Goal: Task Accomplishment & Management: Manage account settings

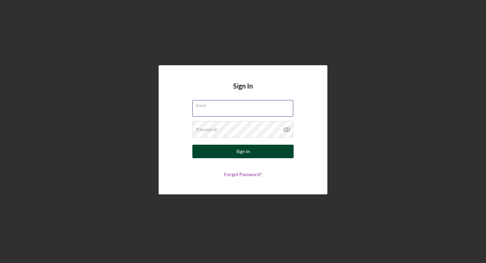
type input "[EMAIL_ADDRESS][DOMAIN_NAME]"
click at [214, 151] on button "Sign In" at bounding box center [242, 150] width 101 height 13
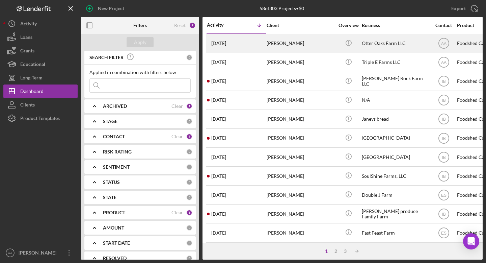
click at [316, 49] on div "[PERSON_NAME]" at bounding box center [300, 43] width 67 height 18
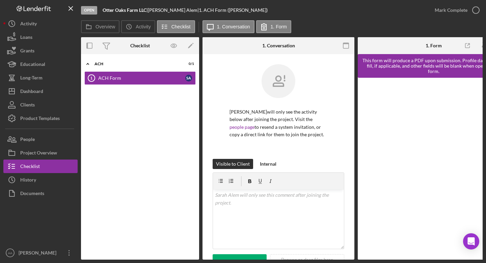
scroll to position [93, 0]
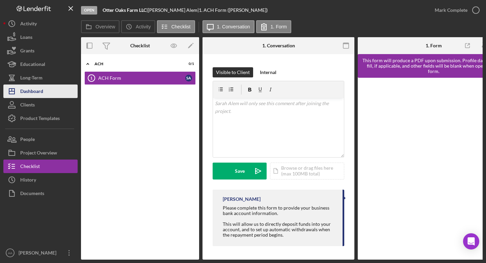
click at [45, 95] on button "Icon/Dashboard Dashboard" at bounding box center [40, 90] width 74 height 13
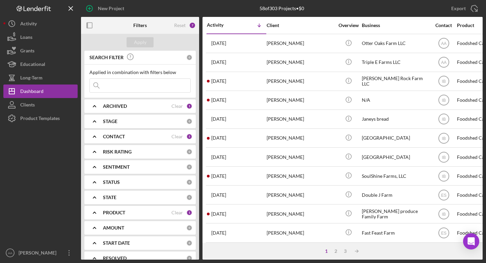
click at [137, 104] on div "ARCHIVED" at bounding box center [137, 105] width 69 height 5
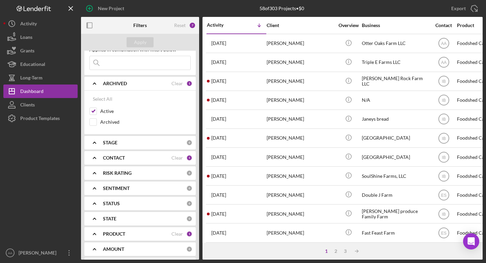
scroll to position [24, 0]
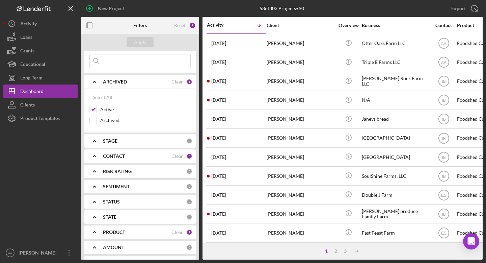
click at [109, 229] on b "PRODUCT" at bounding box center [114, 231] width 22 height 5
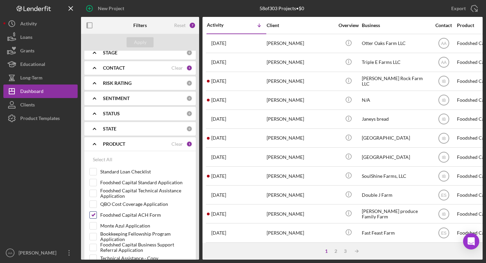
click at [95, 216] on input "Foodshed Capital ACH Form" at bounding box center [93, 214] width 7 height 7
checkbox input "false"
click at [94, 177] on div "Standard Loan Checklist" at bounding box center [139, 173] width 101 height 11
click at [94, 182] on input "Foodshed Capital Standard Application" at bounding box center [93, 182] width 7 height 7
checkbox input "true"
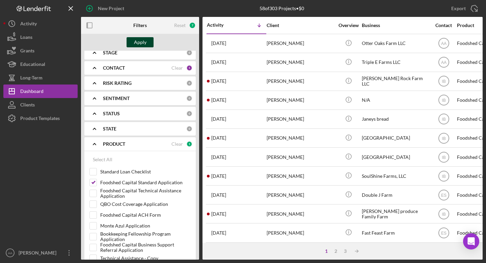
click at [144, 46] on div "Apply" at bounding box center [140, 42] width 12 height 10
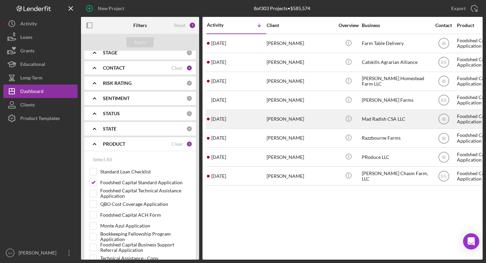
click at [367, 117] on div "Mad Radish CSA LLC" at bounding box center [395, 119] width 67 height 18
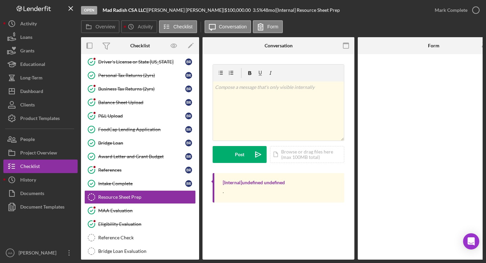
scroll to position [111, 0]
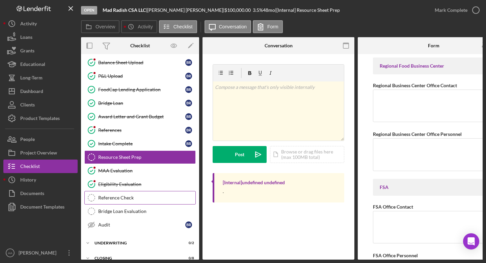
click at [136, 194] on link "Reference Check Reference Check" at bounding box center [139, 197] width 111 height 13
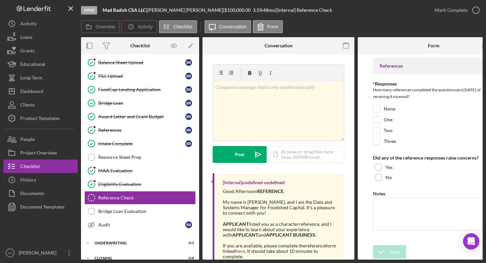
click at [373, 129] on form "References *Responses How many references completed the questionnaire [DATE] of…" at bounding box center [434, 156] width 152 height 205
click at [378, 129] on input "Two" at bounding box center [376, 130] width 7 height 7
checkbox input "true"
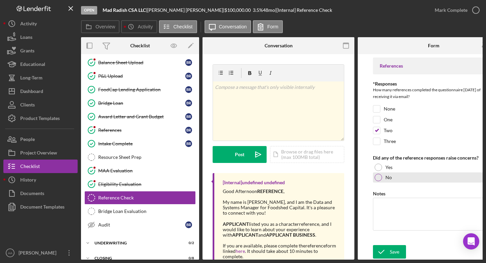
click at [379, 179] on div at bounding box center [378, 176] width 7 height 7
click at [387, 248] on icon "submit" at bounding box center [381, 251] width 17 height 17
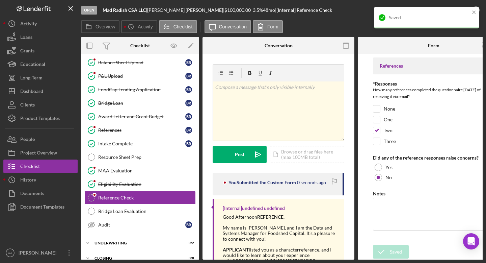
scroll to position [0, 27]
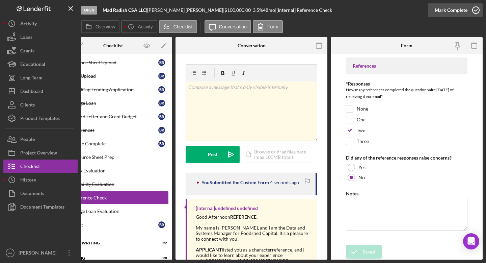
click at [468, 10] on icon "button" at bounding box center [475, 10] width 17 height 17
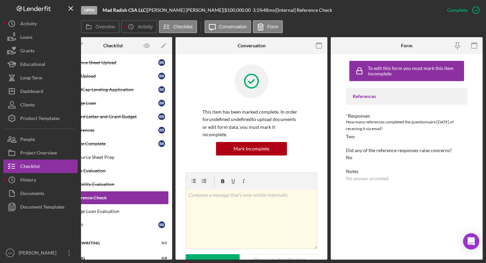
scroll to position [0, 0]
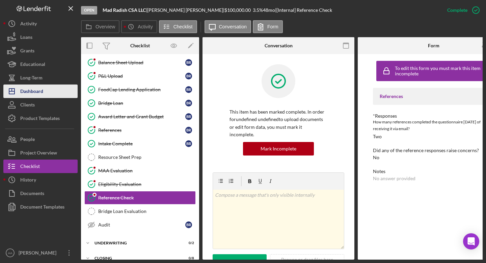
click at [28, 93] on div "Dashboard" at bounding box center [31, 91] width 23 height 15
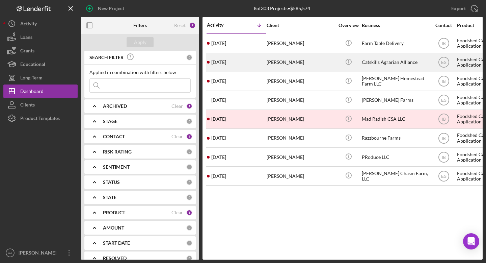
click at [367, 58] on div "Catskills Agrarian Alliance" at bounding box center [395, 62] width 67 height 18
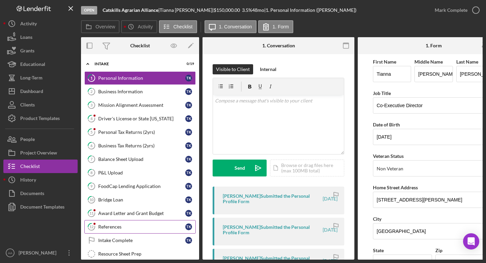
click at [129, 225] on div "References" at bounding box center [141, 226] width 87 height 5
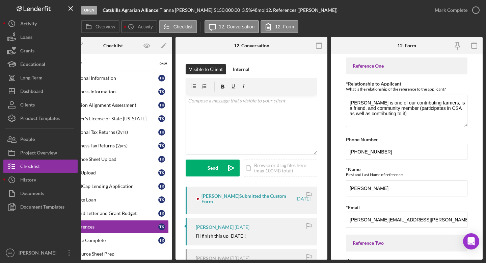
scroll to position [21, 0]
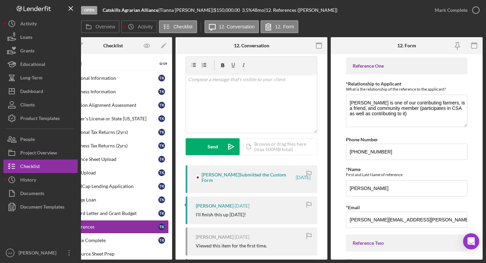
click at [296, 179] on time "[DATE]" at bounding box center [303, 176] width 15 height 5
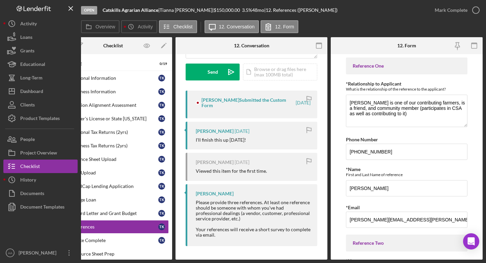
scroll to position [0, 0]
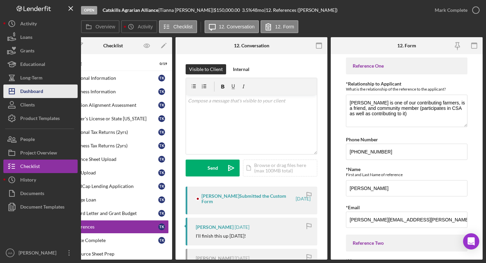
click at [39, 90] on div "Dashboard" at bounding box center [31, 91] width 23 height 15
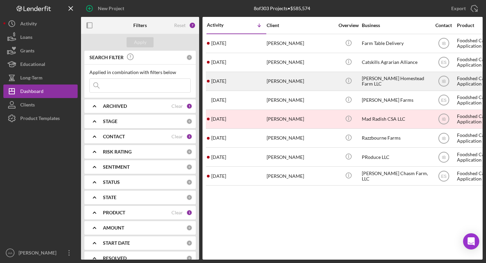
click at [399, 79] on div "[PERSON_NAME] Homestead Farm LLC" at bounding box center [395, 81] width 67 height 18
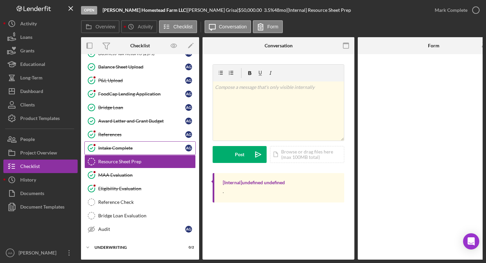
scroll to position [112, 0]
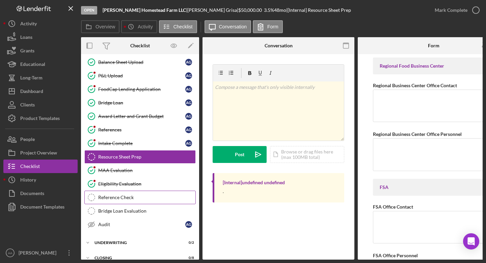
click at [139, 198] on div "Reference Check" at bounding box center [146, 196] width 97 height 5
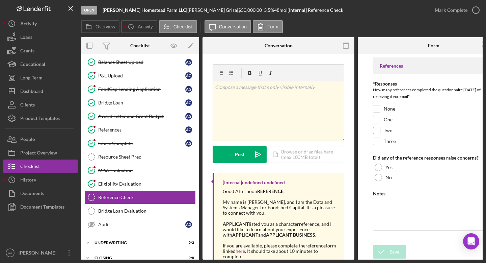
click at [378, 129] on input "Two" at bounding box center [376, 130] width 7 height 7
checkbox input "true"
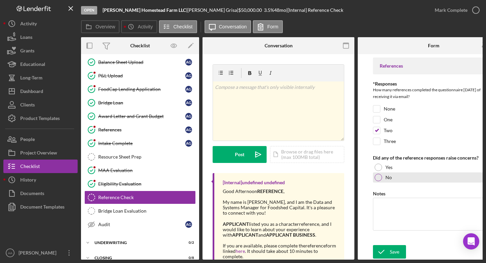
click at [410, 177] on div "No" at bounding box center [433, 177] width 121 height 10
click at [398, 250] on div "Save" at bounding box center [394, 251] width 9 height 13
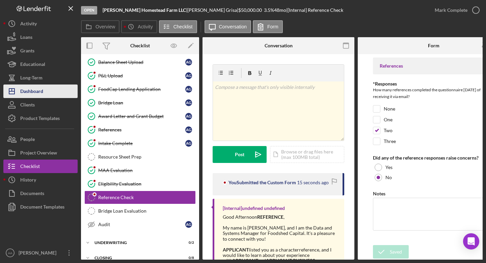
click at [46, 90] on button "Icon/Dashboard Dashboard" at bounding box center [40, 90] width 74 height 13
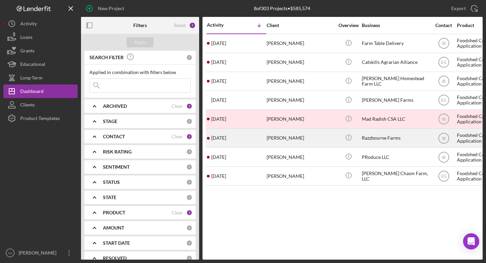
click at [377, 139] on div "Razzbourne Farms" at bounding box center [395, 138] width 67 height 18
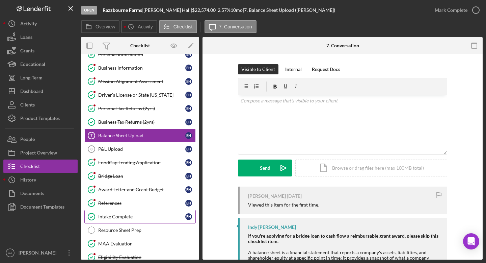
scroll to position [106, 0]
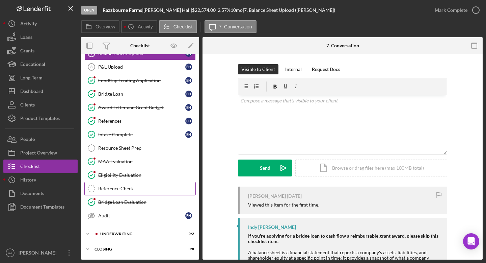
click at [136, 191] on link "Reference Check Reference Check" at bounding box center [139, 188] width 111 height 13
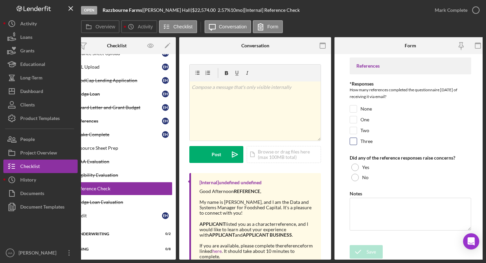
scroll to position [0, 27]
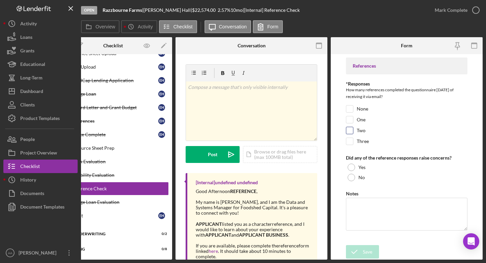
click at [351, 130] on input "Two" at bounding box center [349, 130] width 7 height 7
checkbox input "true"
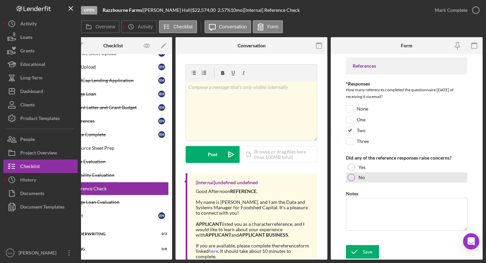
click at [381, 182] on div "No" at bounding box center [406, 177] width 121 height 10
click at [368, 251] on div "Save" at bounding box center [367, 251] width 9 height 13
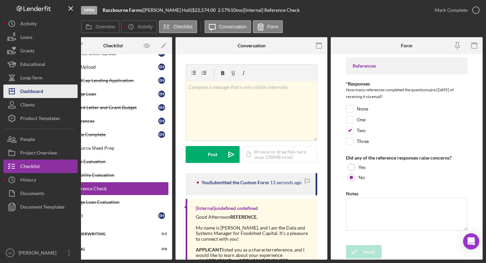
click at [53, 90] on button "Icon/Dashboard Dashboard" at bounding box center [40, 90] width 74 height 13
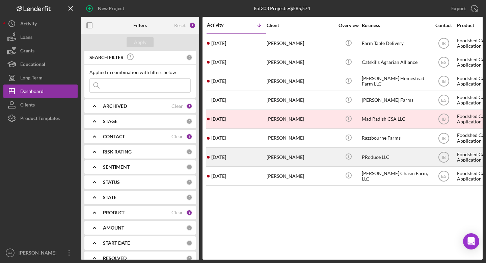
click at [370, 157] on div "PRoduce LLC" at bounding box center [395, 157] width 67 height 18
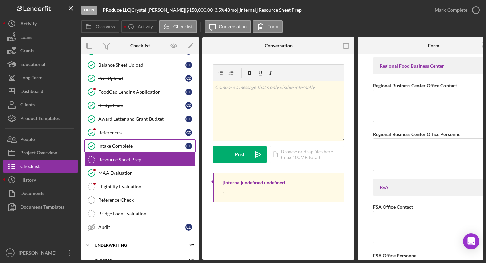
scroll to position [112, 0]
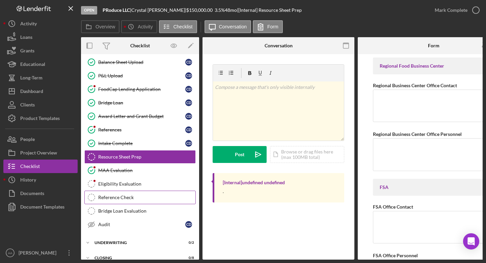
click at [137, 193] on link "Reference Check Reference Check" at bounding box center [139, 196] width 111 height 13
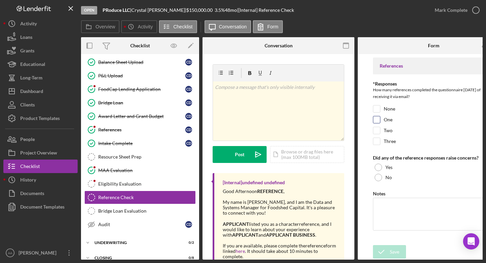
click at [376, 120] on input "One" at bounding box center [376, 119] width 7 height 7
checkbox input "true"
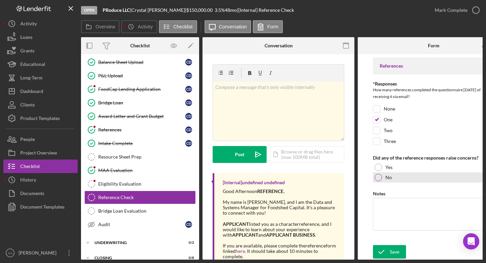
click at [388, 178] on label "No" at bounding box center [388, 176] width 6 height 5
click at [395, 247] on div "Save" at bounding box center [394, 251] width 9 height 13
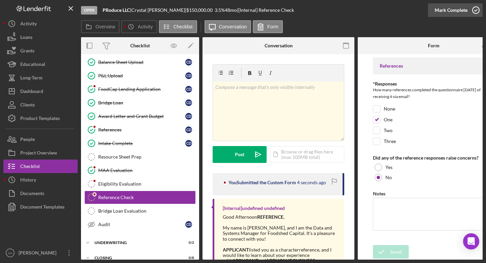
click at [472, 11] on icon "button" at bounding box center [475, 10] width 17 height 17
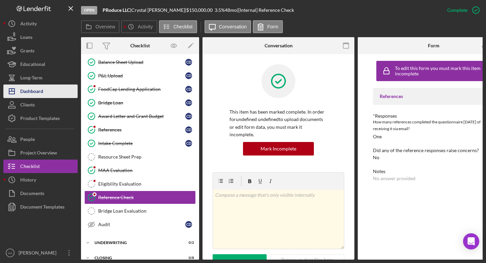
click at [46, 91] on button "Icon/Dashboard Dashboard" at bounding box center [40, 90] width 74 height 13
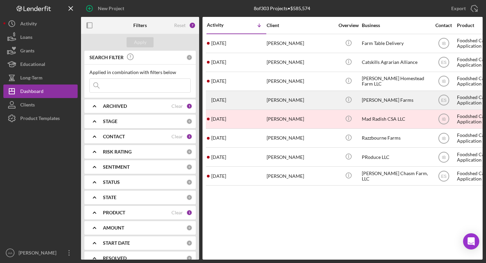
click at [368, 100] on div "[PERSON_NAME] Farms" at bounding box center [395, 100] width 67 height 18
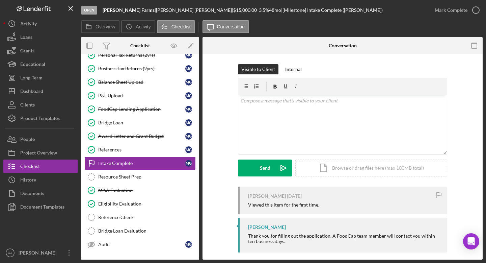
scroll to position [83, 0]
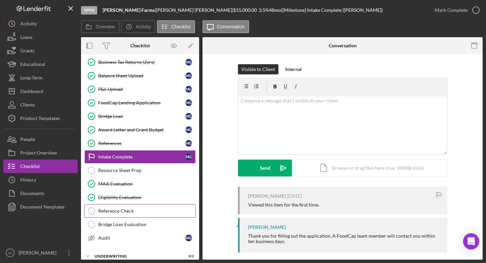
click at [139, 207] on link "Reference Check Reference Check" at bounding box center [139, 210] width 111 height 13
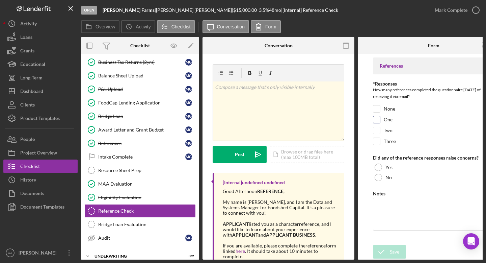
click at [378, 120] on input "One" at bounding box center [376, 119] width 7 height 7
checkbox input "true"
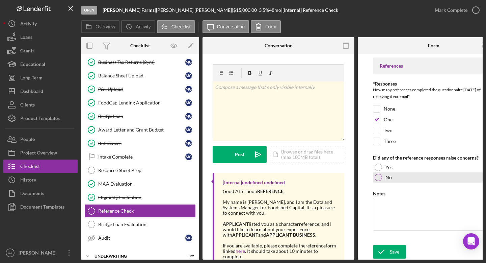
click at [380, 178] on div at bounding box center [378, 176] width 7 height 7
click at [399, 250] on div "Save" at bounding box center [394, 251] width 9 height 13
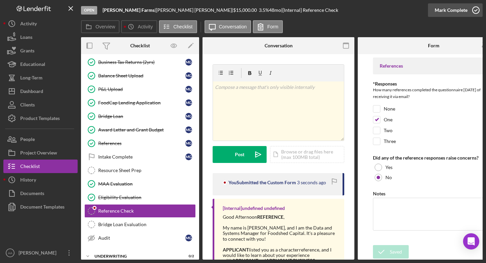
click at [472, 12] on icon "button" at bounding box center [475, 10] width 17 height 17
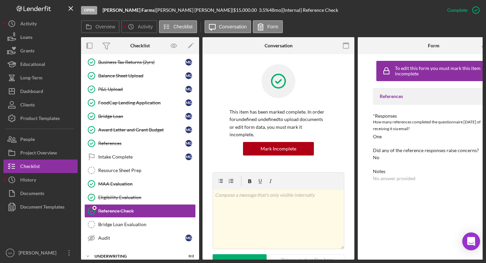
click at [469, 243] on icon "Open Intercom Messenger" at bounding box center [471, 241] width 9 height 9
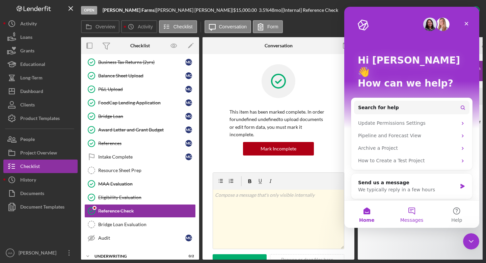
click at [408, 212] on button "Messages" at bounding box center [411, 213] width 45 height 27
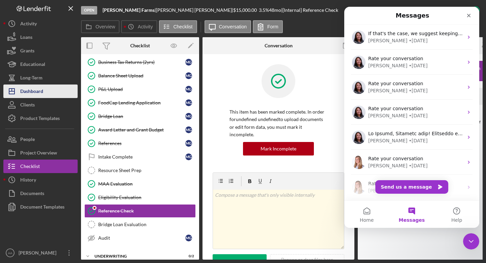
click at [46, 93] on button "Icon/Dashboard Dashboard" at bounding box center [40, 90] width 74 height 13
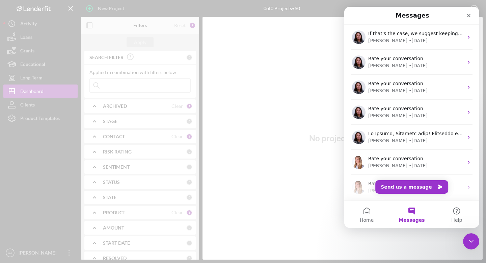
click at [145, 102] on div at bounding box center [243, 131] width 486 height 263
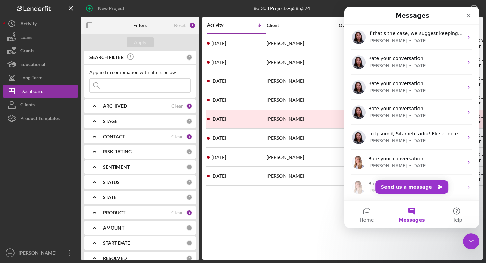
click at [138, 108] on div "ARCHIVED" at bounding box center [137, 105] width 69 height 5
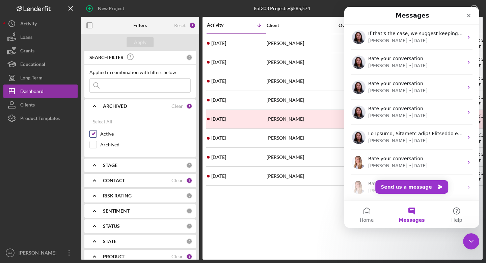
click at [93, 135] on input "Active" at bounding box center [93, 133] width 7 height 7
checkbox input "false"
click at [93, 144] on input "Archived" at bounding box center [93, 144] width 7 height 7
checkbox input "true"
click at [141, 85] on input at bounding box center [140, 85] width 101 height 13
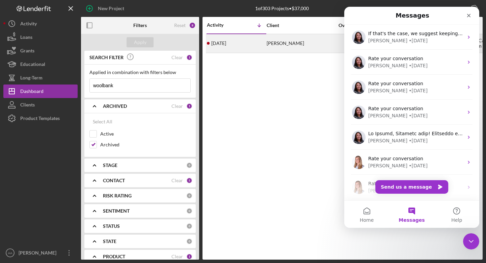
type input "woolbank"
click at [279, 46] on div "[PERSON_NAME]" at bounding box center [300, 43] width 67 height 18
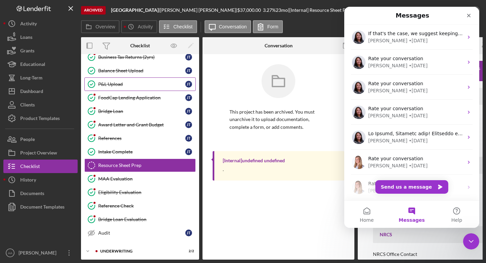
scroll to position [97, 0]
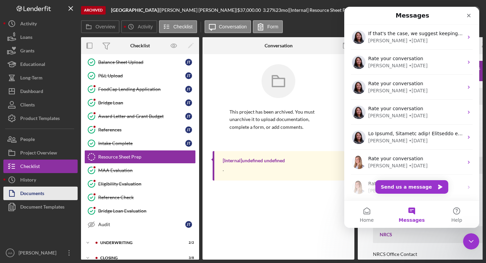
click at [43, 195] on div "Documents" at bounding box center [32, 193] width 24 height 15
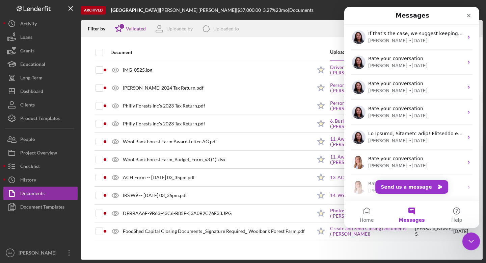
click at [473, 242] on icon "Close Intercom Messenger" at bounding box center [470, 240] width 8 height 8
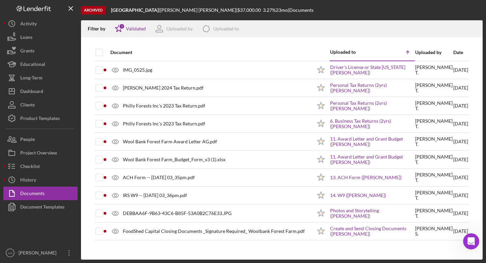
click at [92, 52] on div "Document Uploaded to Icon/Table Sort Arrow Uploaded by Date IMG_0525.jpg Icon/S…" at bounding box center [282, 151] width 402 height 215
click at [96, 52] on input "checkbox" at bounding box center [99, 52] width 7 height 7
checkbox input "true"
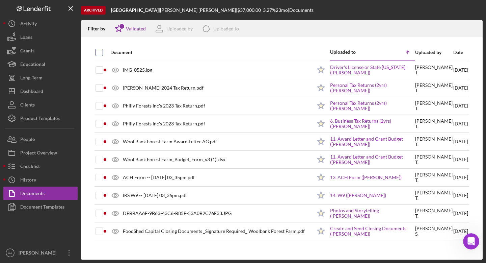
checkbox input "true"
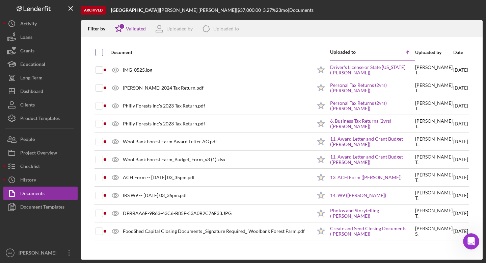
checkbox input "true"
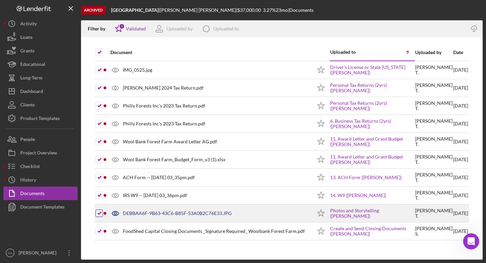
click at [98, 214] on input "checkbox" at bounding box center [99, 213] width 7 height 7
checkbox input "false"
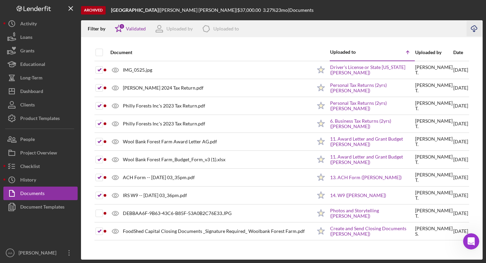
click at [473, 31] on polyline "button" at bounding box center [474, 31] width 2 height 1
